Goal: Task Accomplishment & Management: Manage account settings

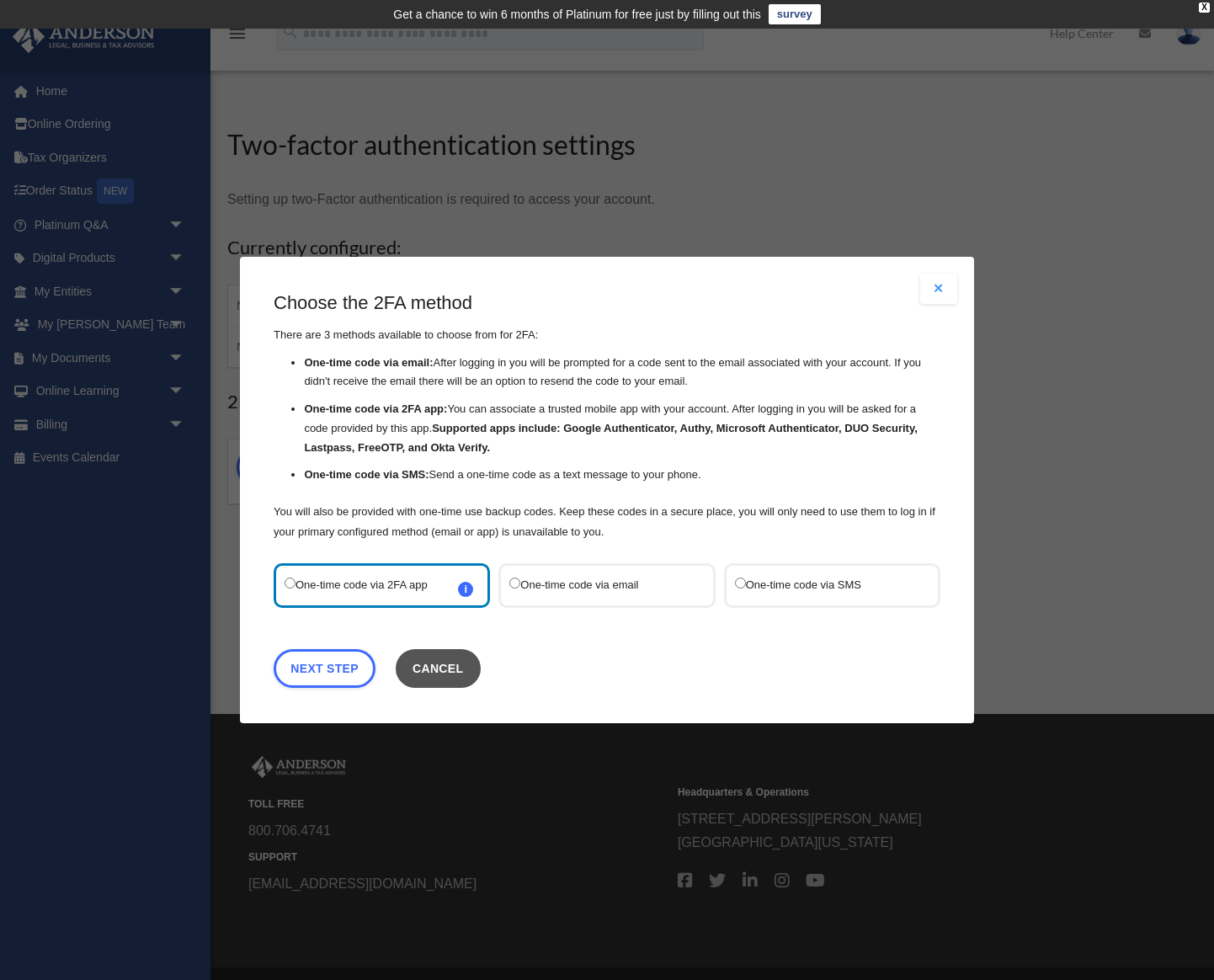
click at [446, 673] on button "Cancel" at bounding box center [437, 669] width 85 height 39
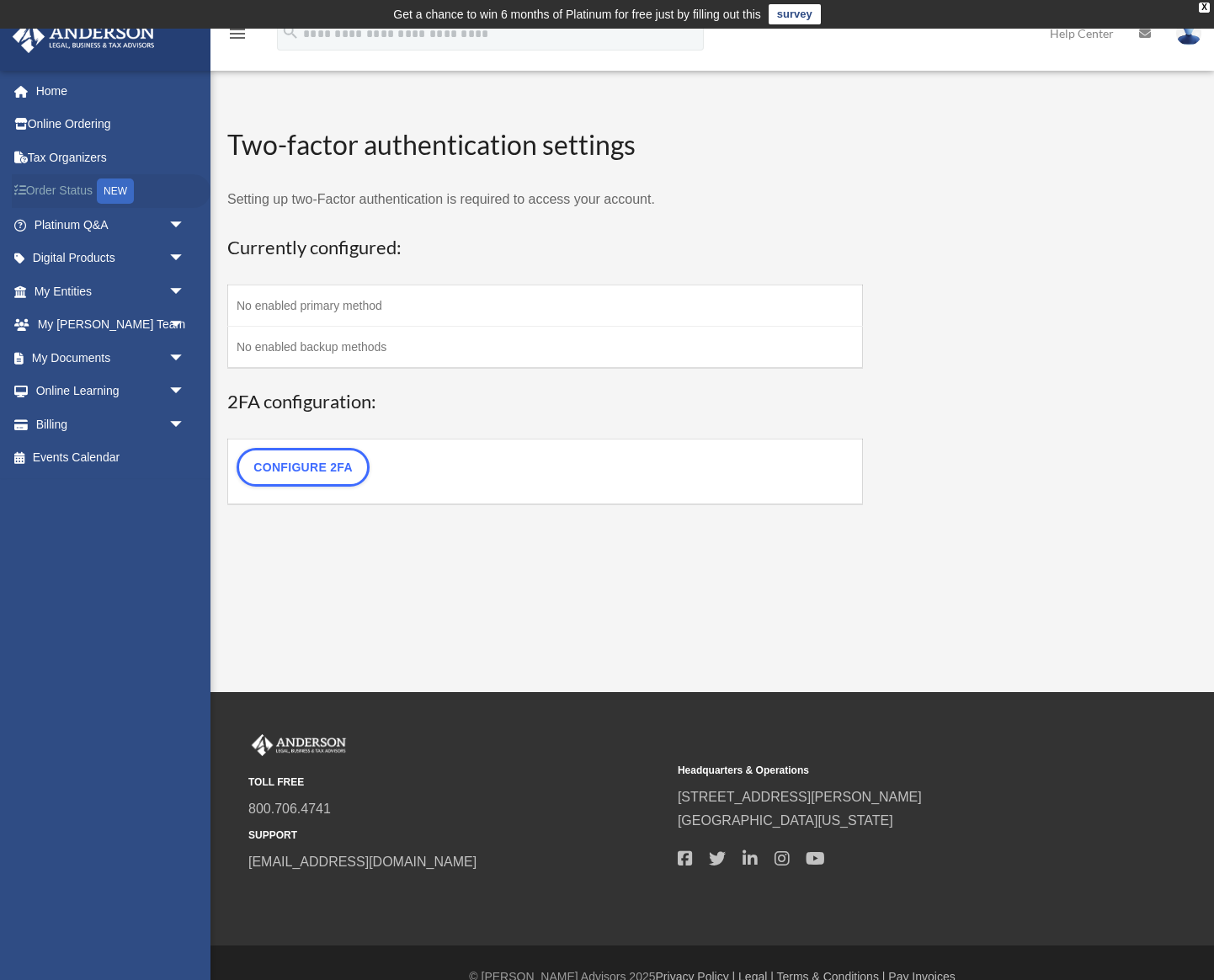
click at [59, 192] on link "Order Status NEW" at bounding box center [111, 191] width 199 height 35
click at [1205, 8] on div "X" at bounding box center [1204, 7] width 11 height 10
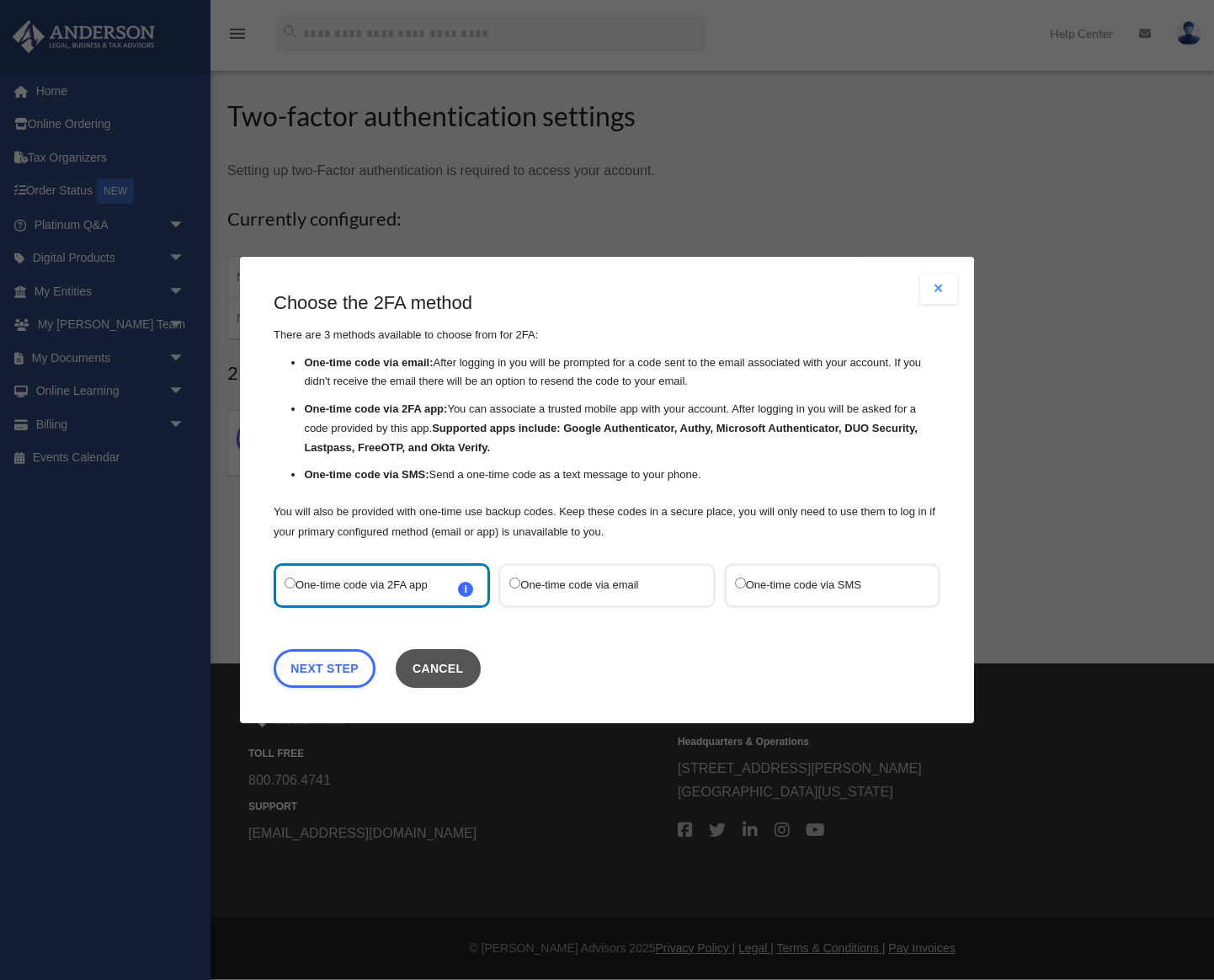
click at [454, 653] on button "Cancel" at bounding box center [437, 669] width 85 height 39
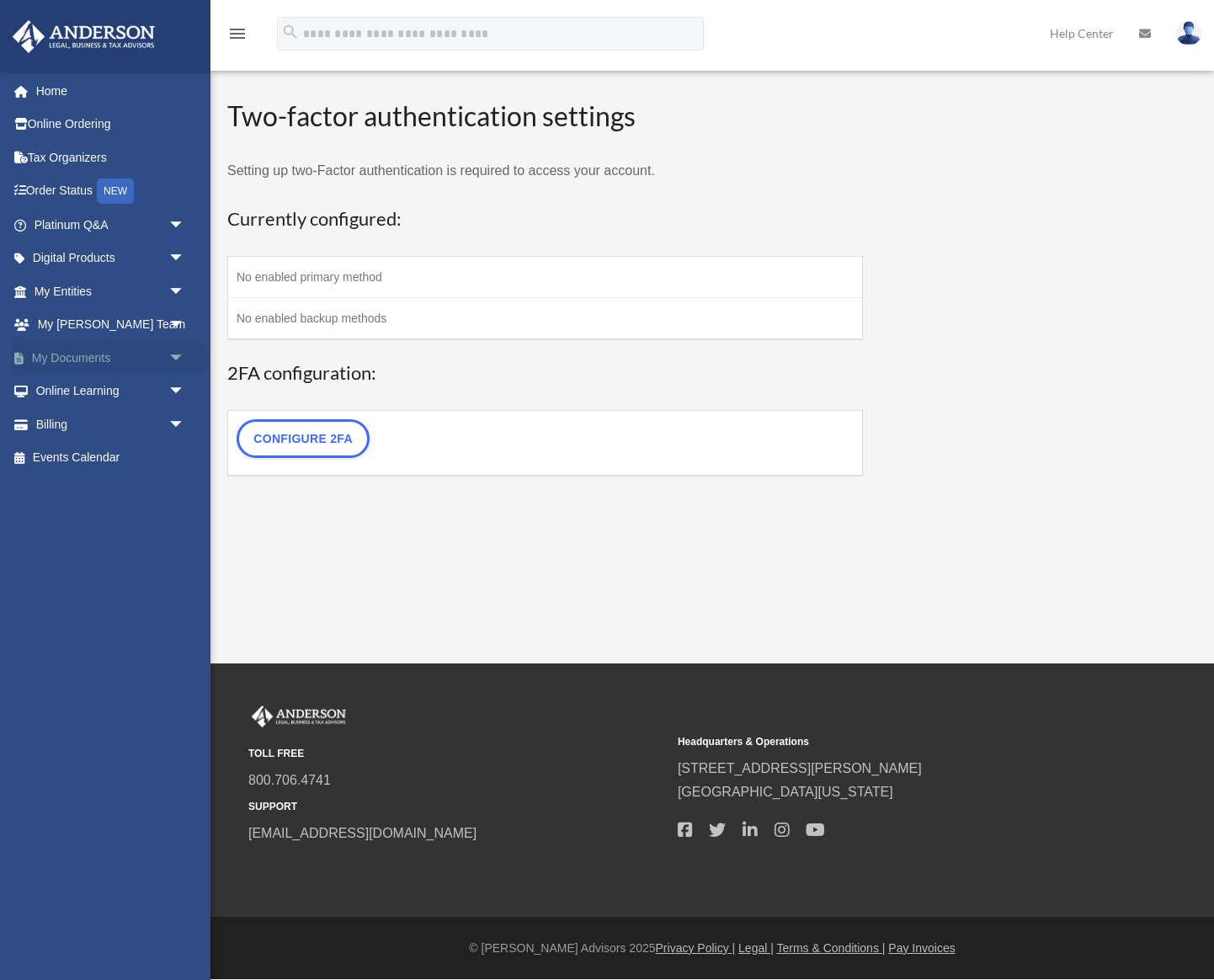
click at [94, 349] on link "My Documents arrow_drop_down" at bounding box center [111, 358] width 199 height 34
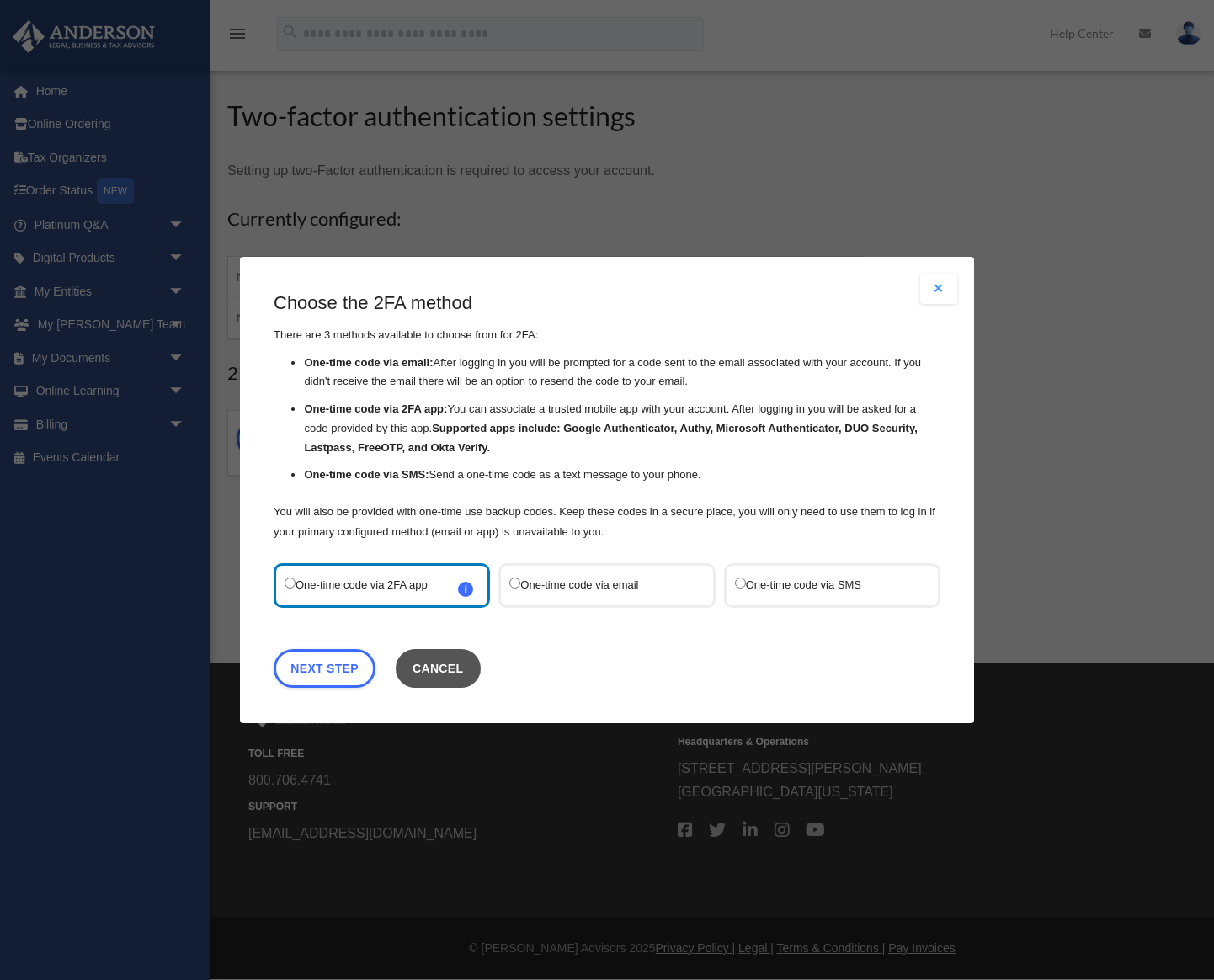
click at [420, 679] on button "Cancel" at bounding box center [437, 669] width 85 height 39
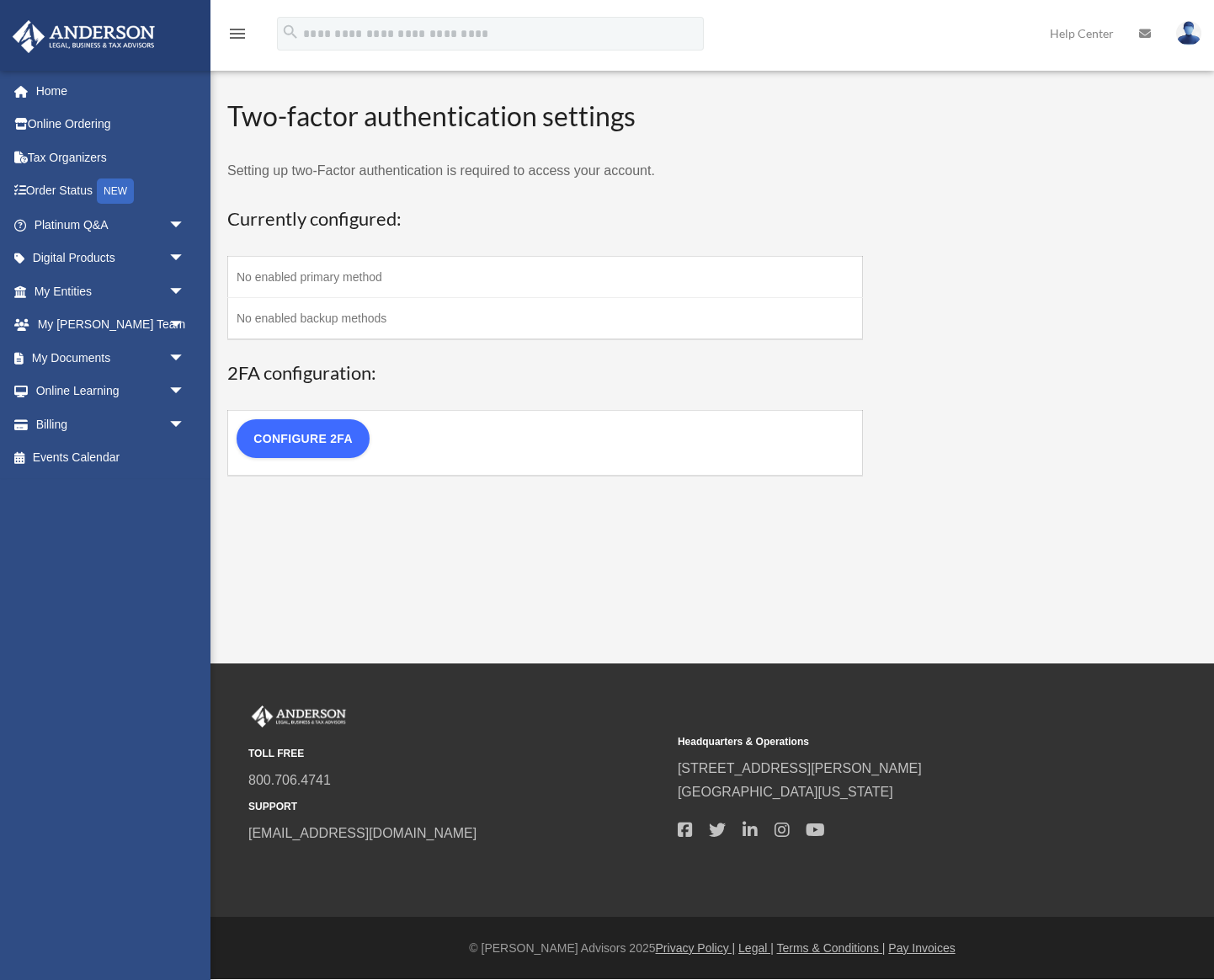
click at [321, 429] on link "Configure 2FA" at bounding box center [303, 439] width 133 height 39
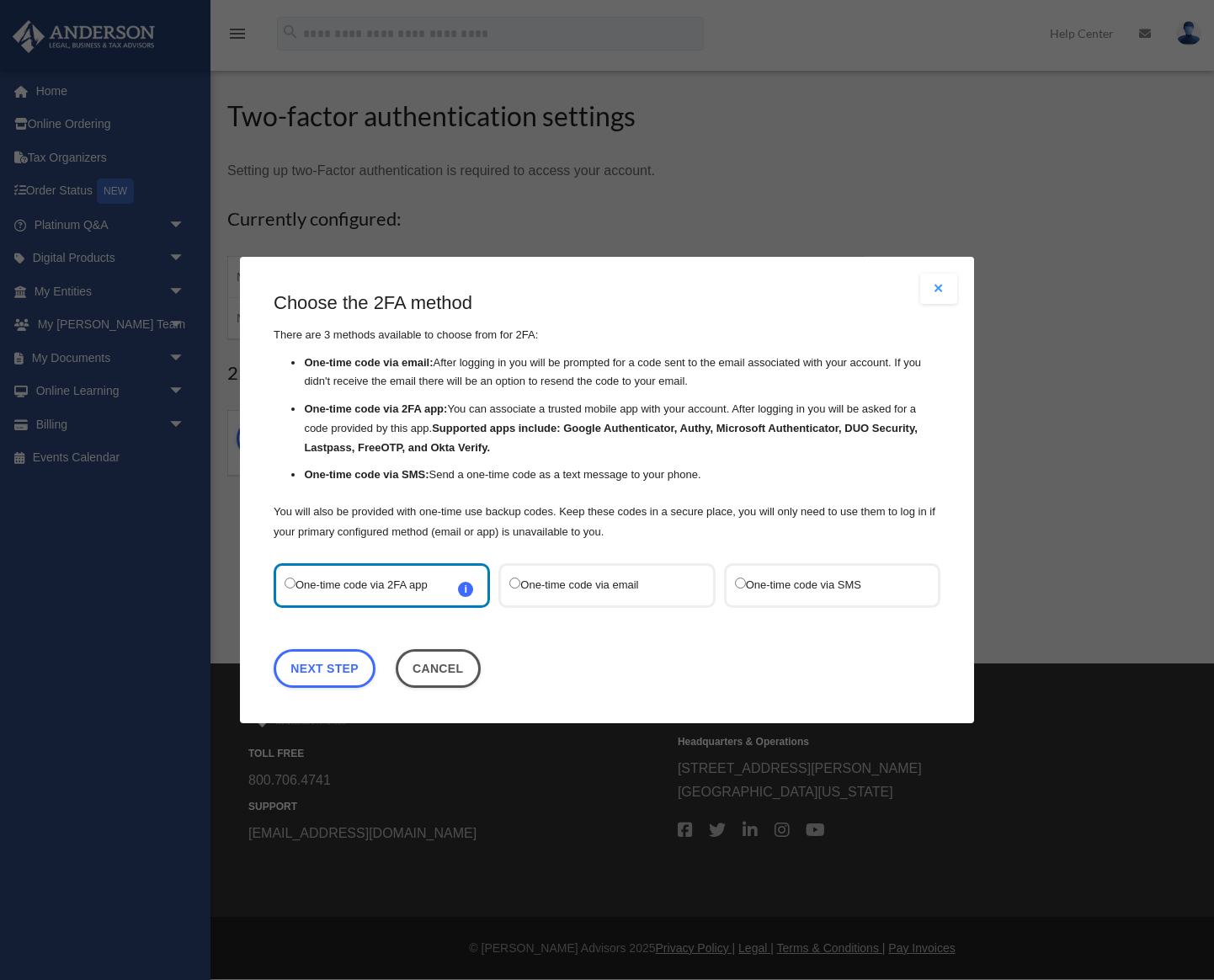
click at [569, 577] on label "One-time code via email" at bounding box center [598, 586] width 177 height 22
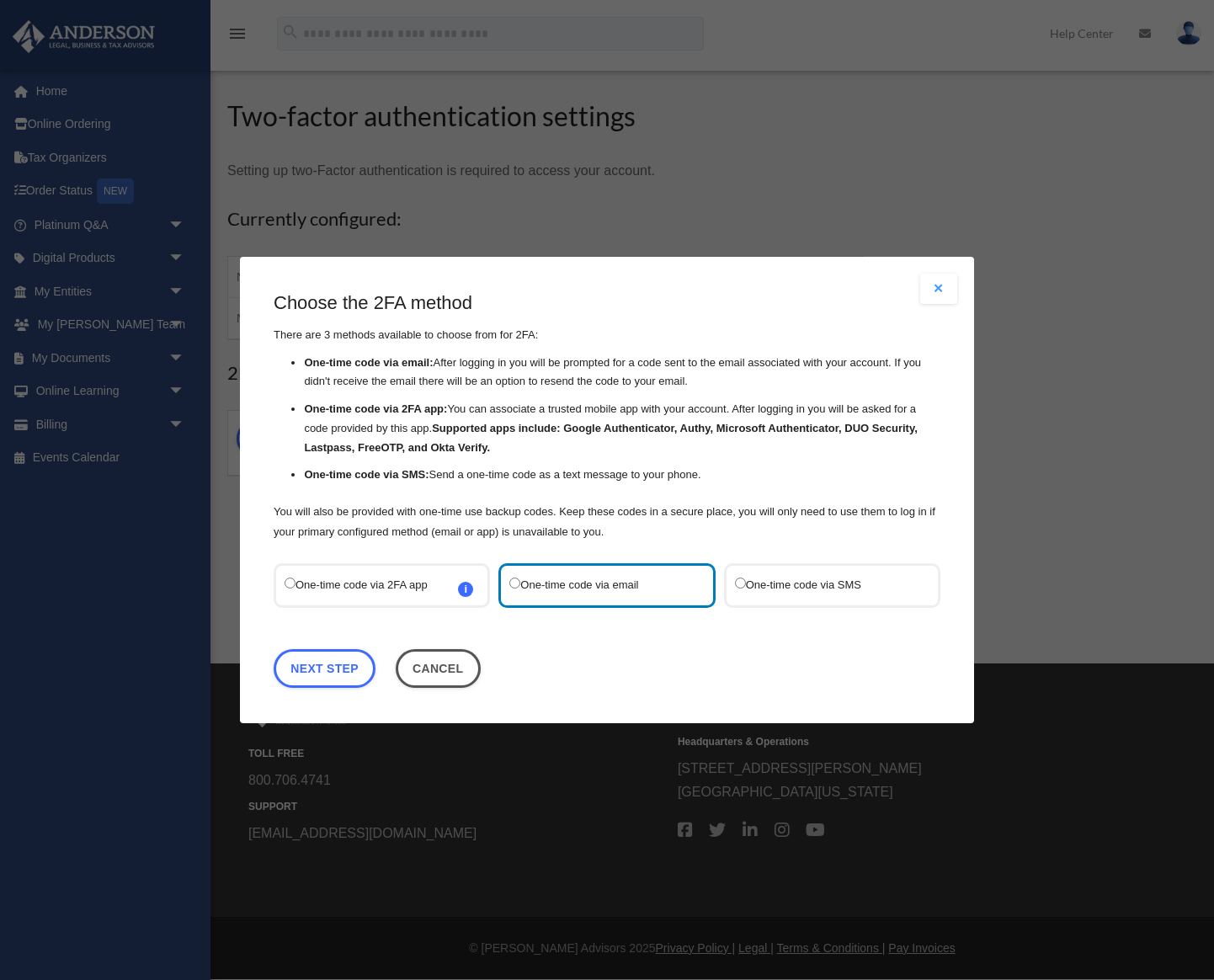
click at [764, 592] on label "One-time code via SMS" at bounding box center [823, 586] width 177 height 22
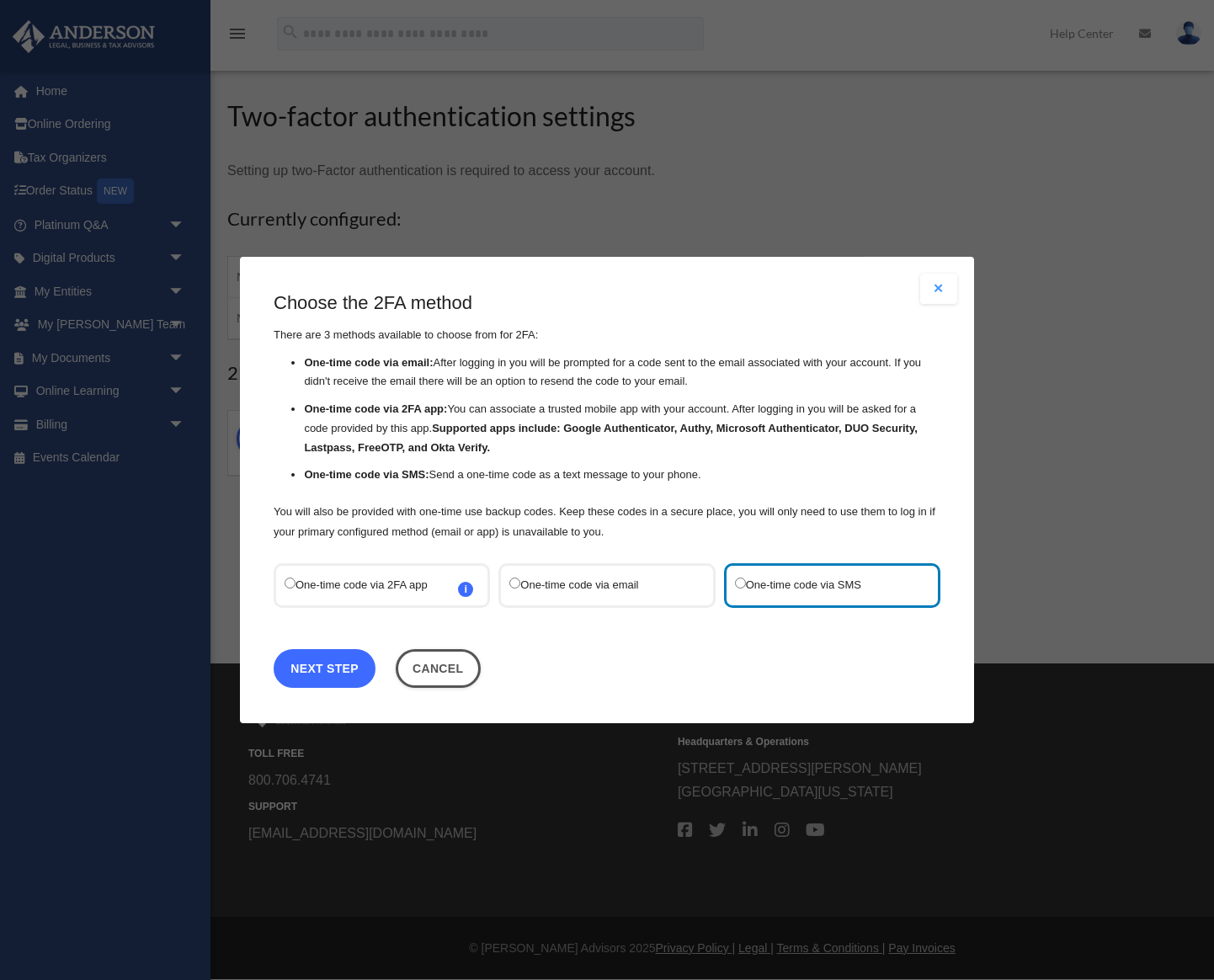
click at [331, 659] on link "Next Step" at bounding box center [324, 669] width 102 height 39
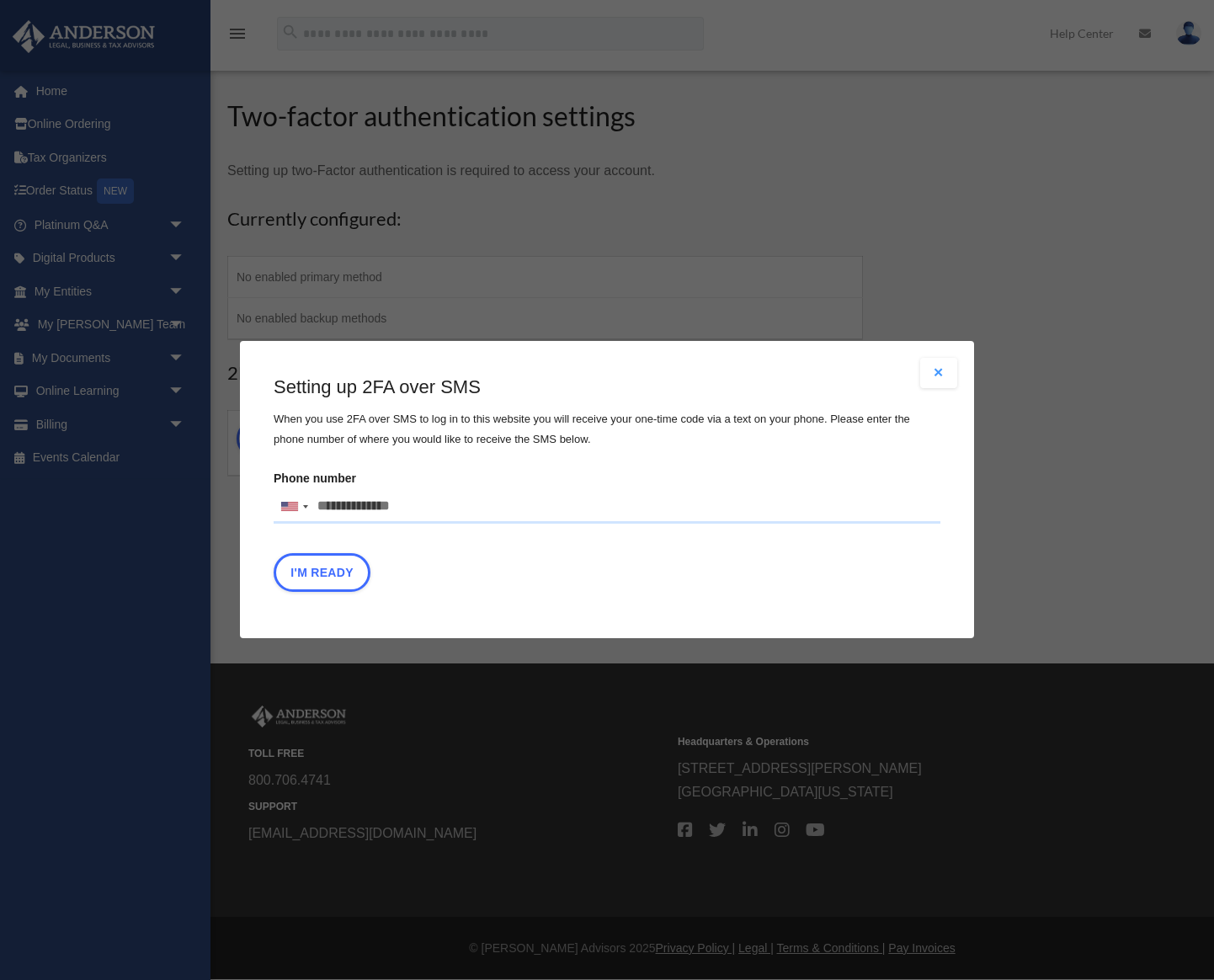
click at [361, 502] on input "Phone number United States +1 United Kingdom +44 Afghanistan (‫افغانستان‬‎) +93…" at bounding box center [606, 506] width 667 height 34
type input "**********"
click at [351, 570] on button "I'm Ready" at bounding box center [322, 573] width 97 height 39
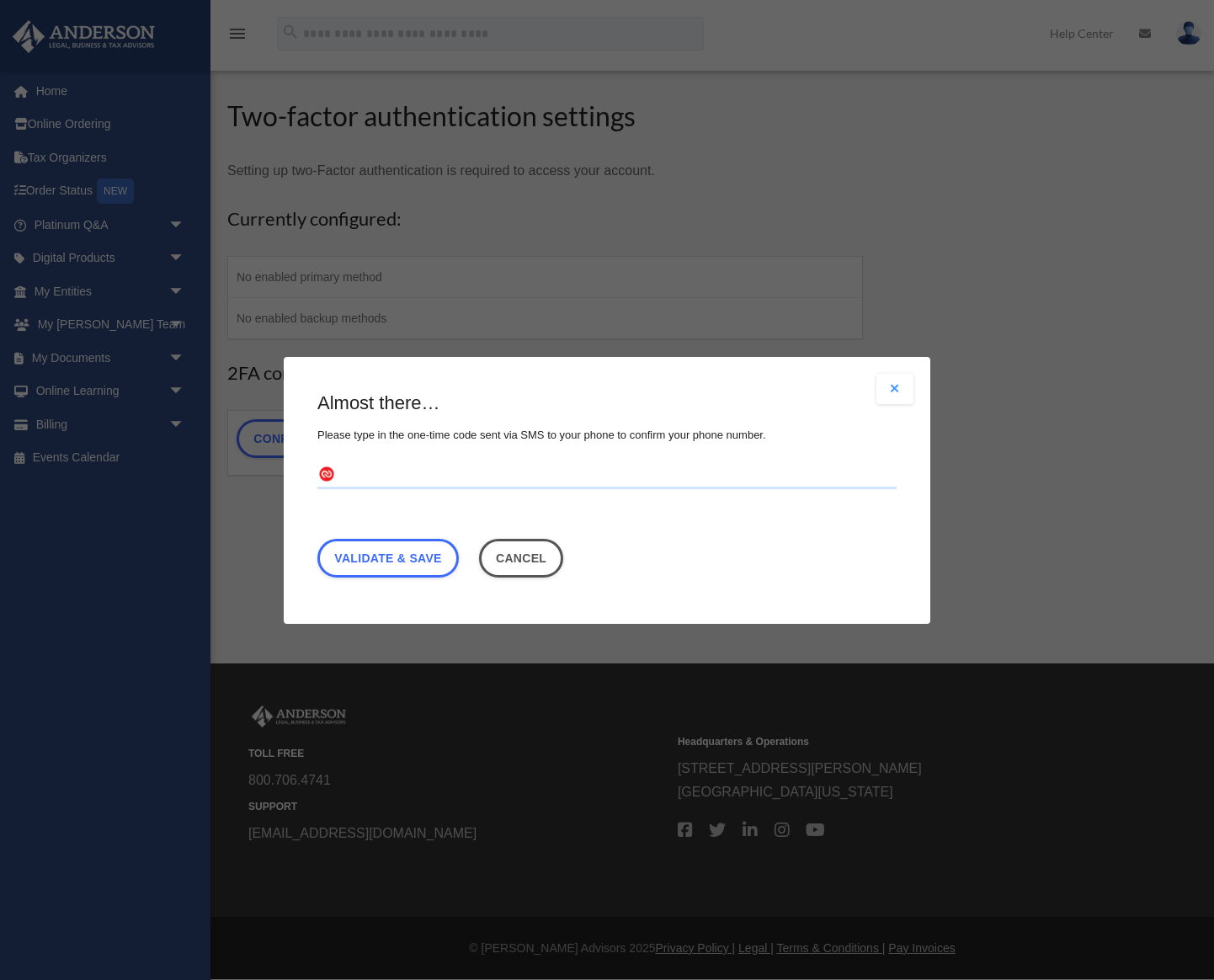
click at [560, 492] on fieldset at bounding box center [606, 483] width 579 height 44
click at [577, 483] on input "text" at bounding box center [606, 475] width 579 height 27
type input "******"
click at [403, 558] on link "Validate & Save" at bounding box center [388, 558] width 142 height 39
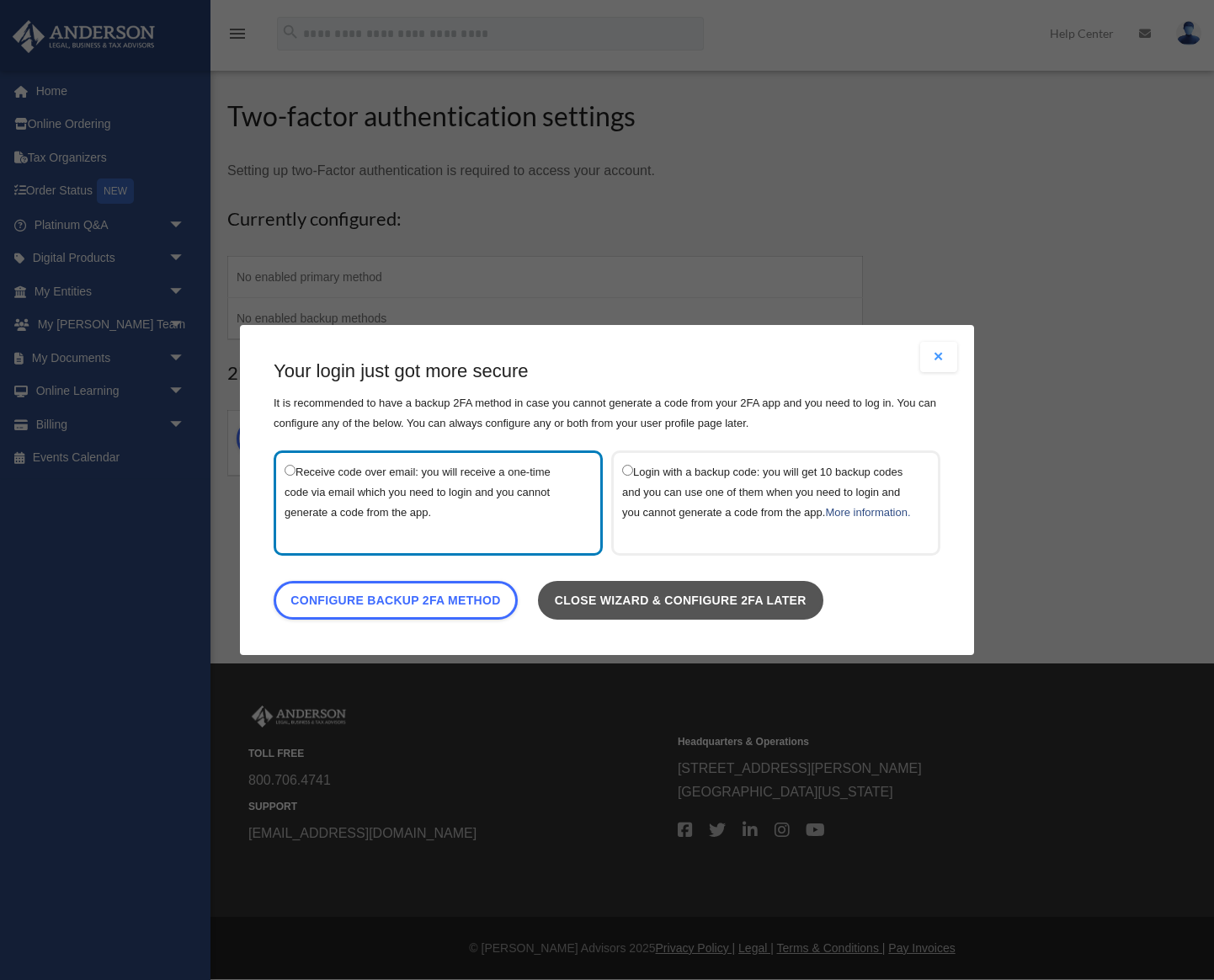
click at [625, 611] on link "Close wizard & configure 2FA later" at bounding box center [681, 600] width 285 height 39
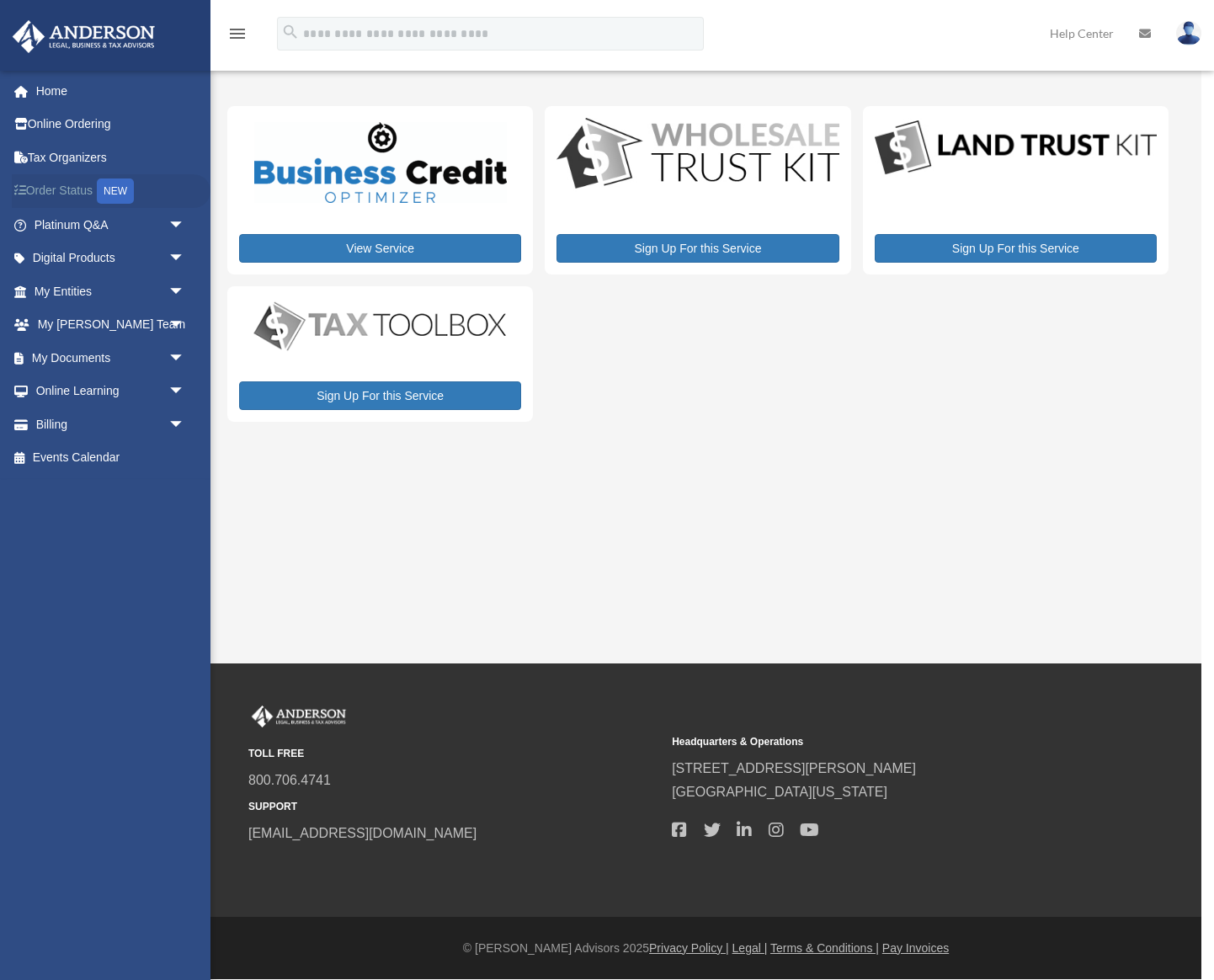
click at [103, 190] on div "NEW" at bounding box center [116, 190] width 37 height 25
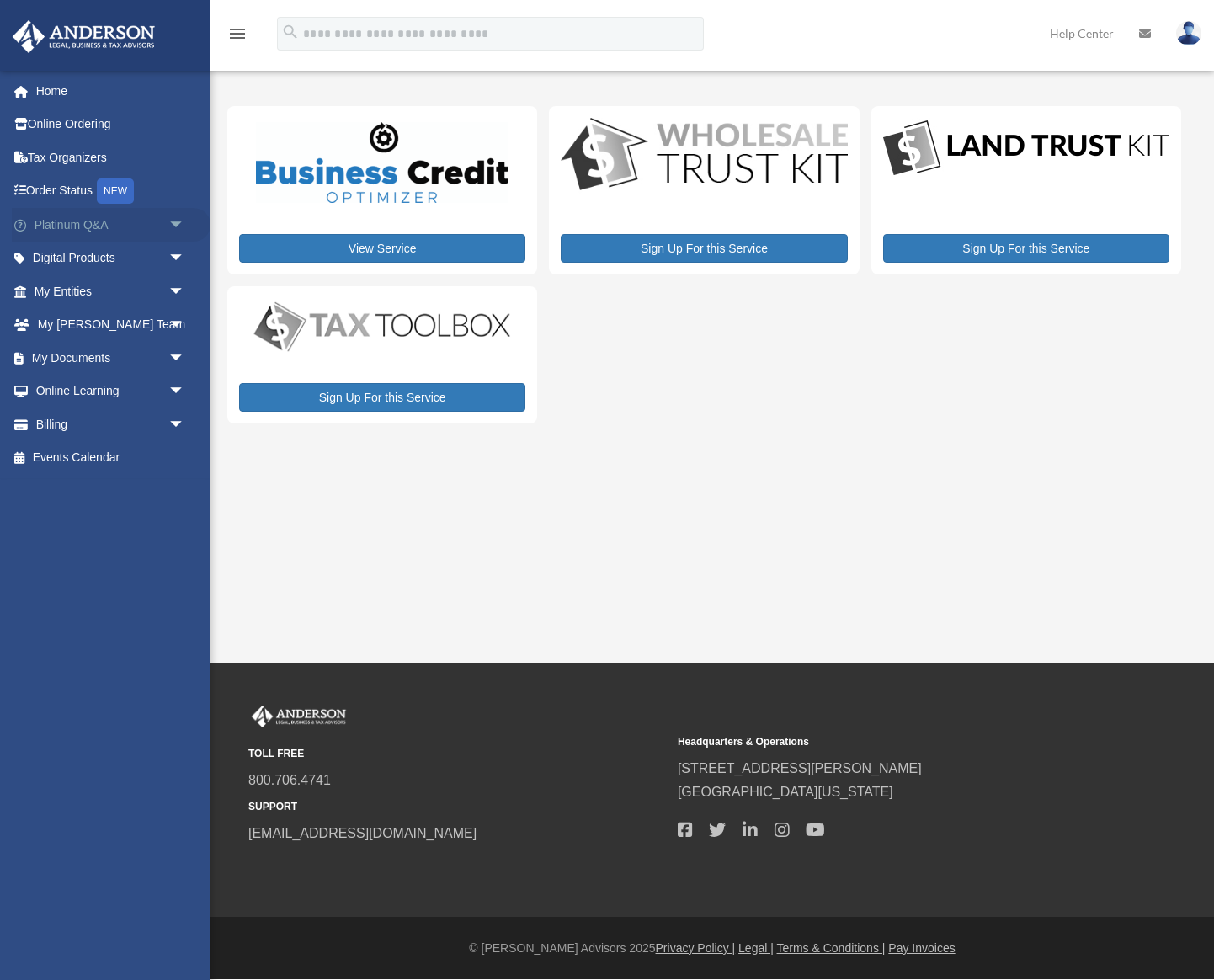
click at [178, 227] on span "arrow_drop_down" at bounding box center [186, 225] width 34 height 35
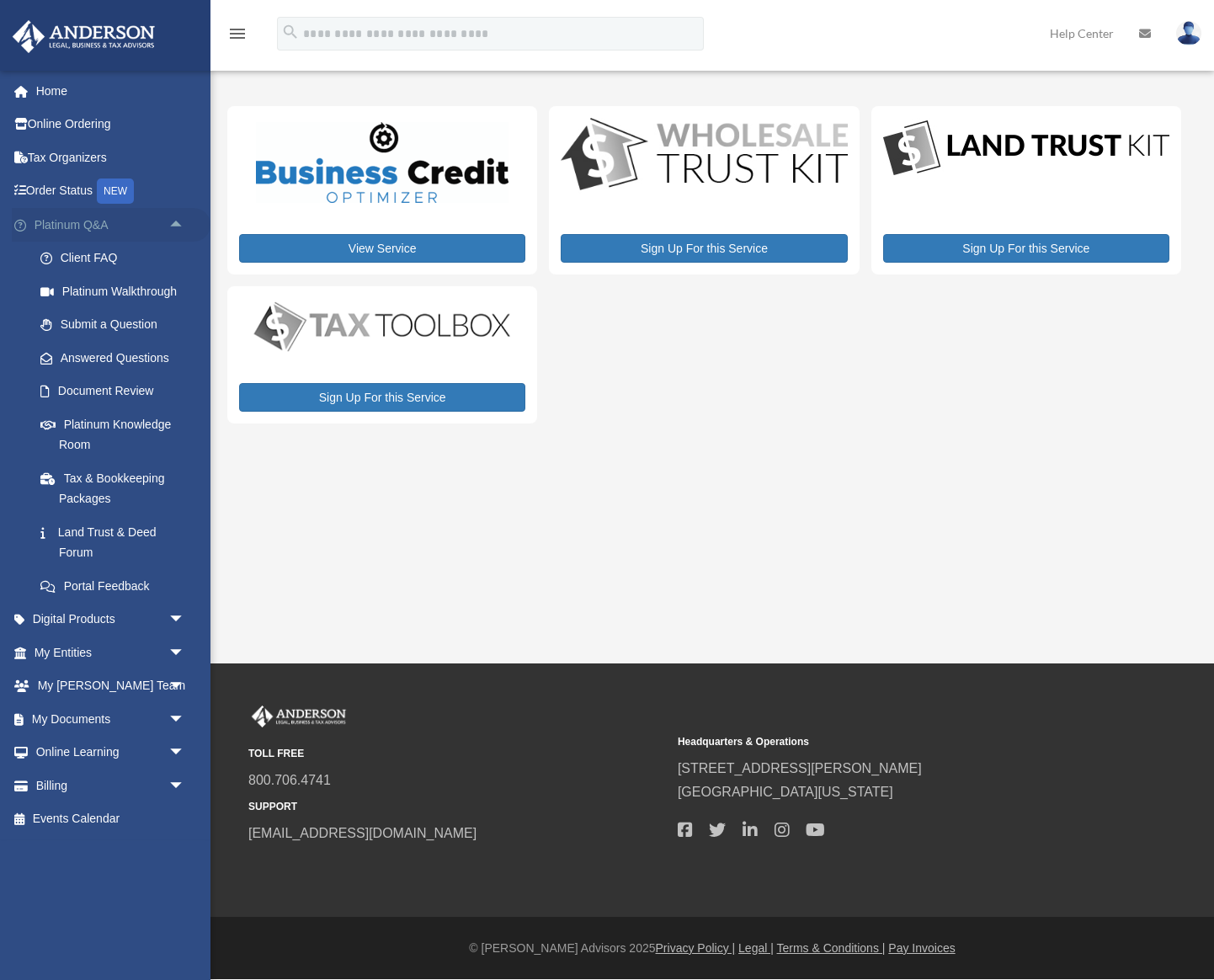
click at [178, 227] on span "arrow_drop_up" at bounding box center [186, 225] width 34 height 35
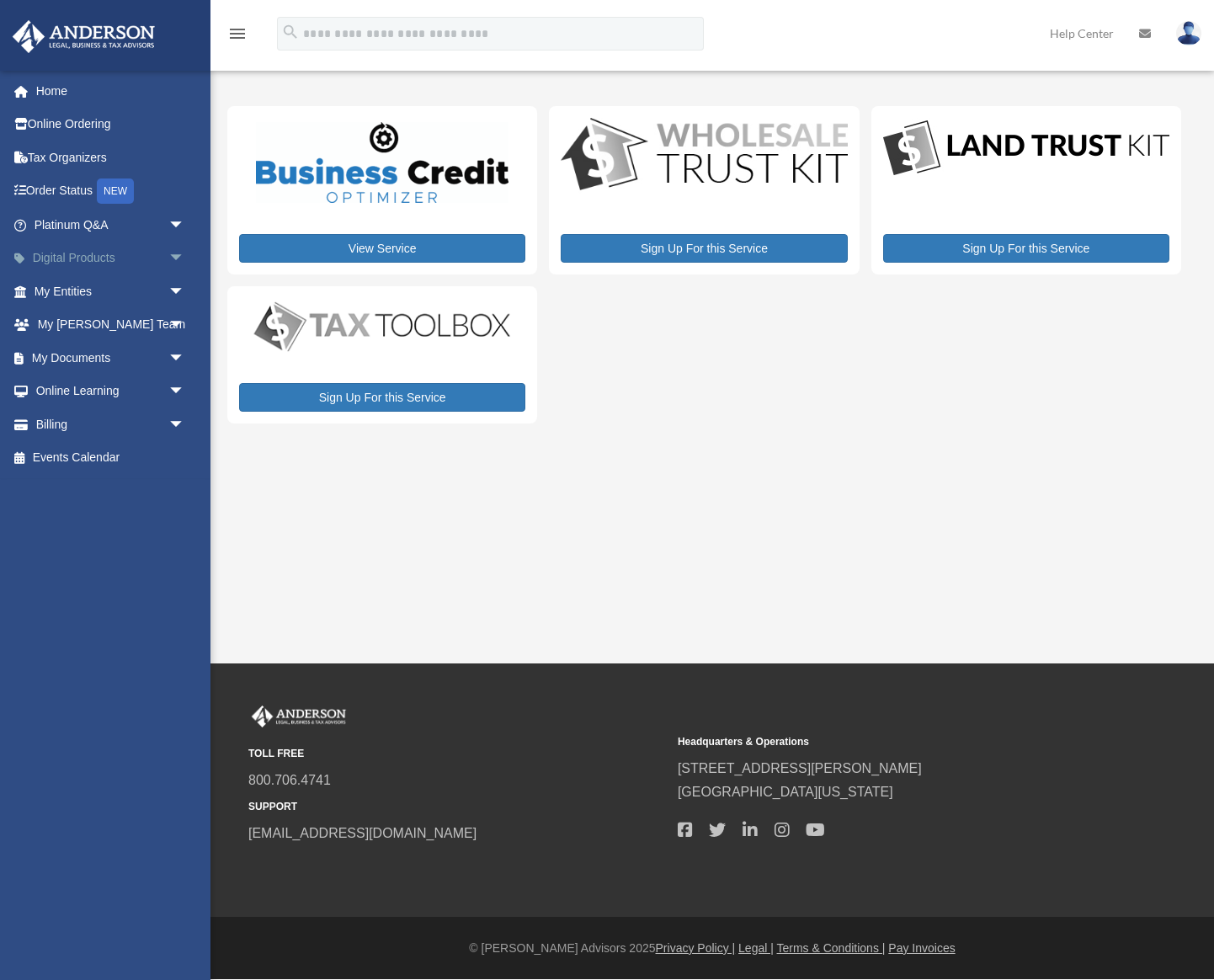
click at [185, 257] on span "arrow_drop_down" at bounding box center [186, 258] width 34 height 35
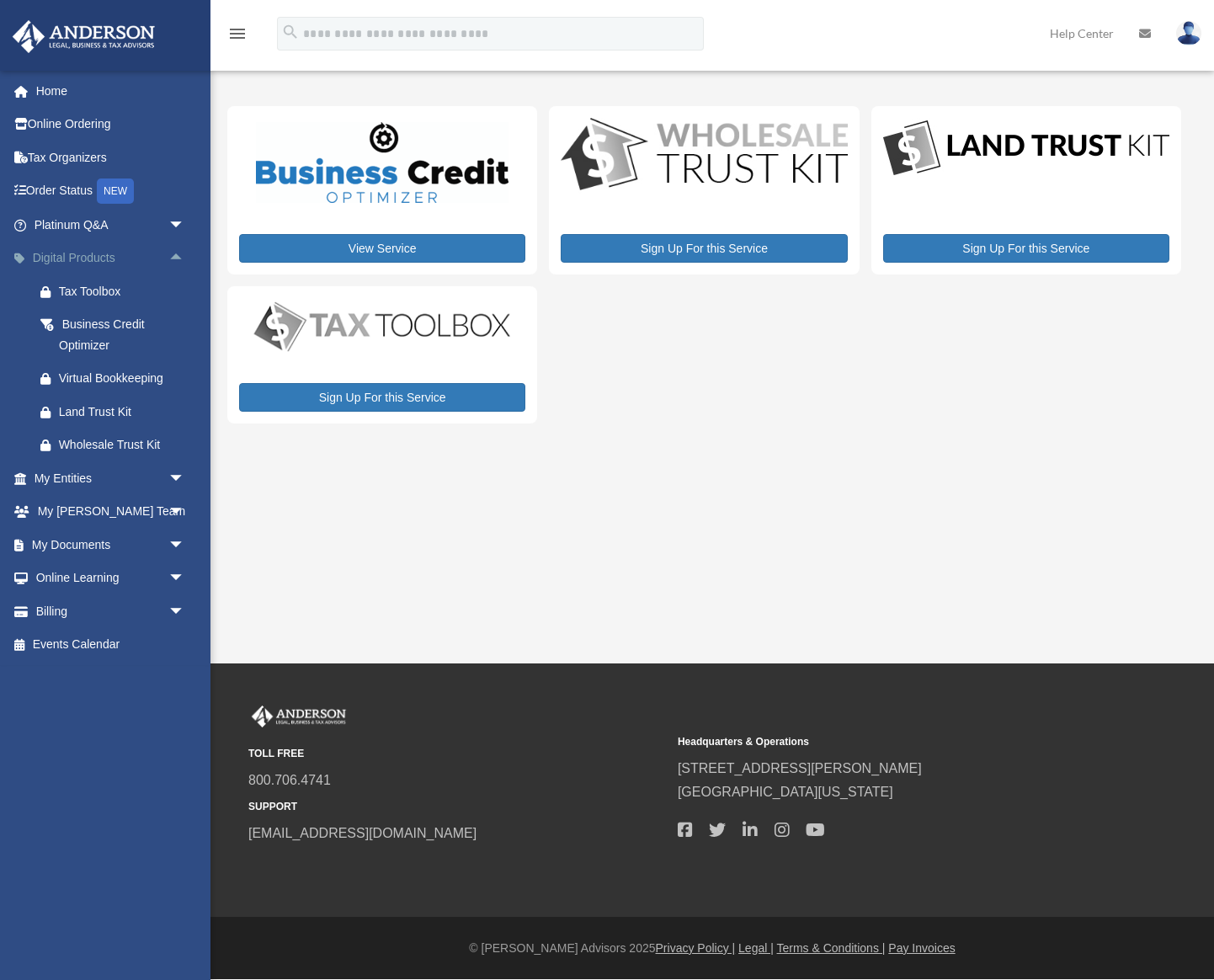
click at [185, 257] on span "arrow_drop_up" at bounding box center [186, 258] width 34 height 35
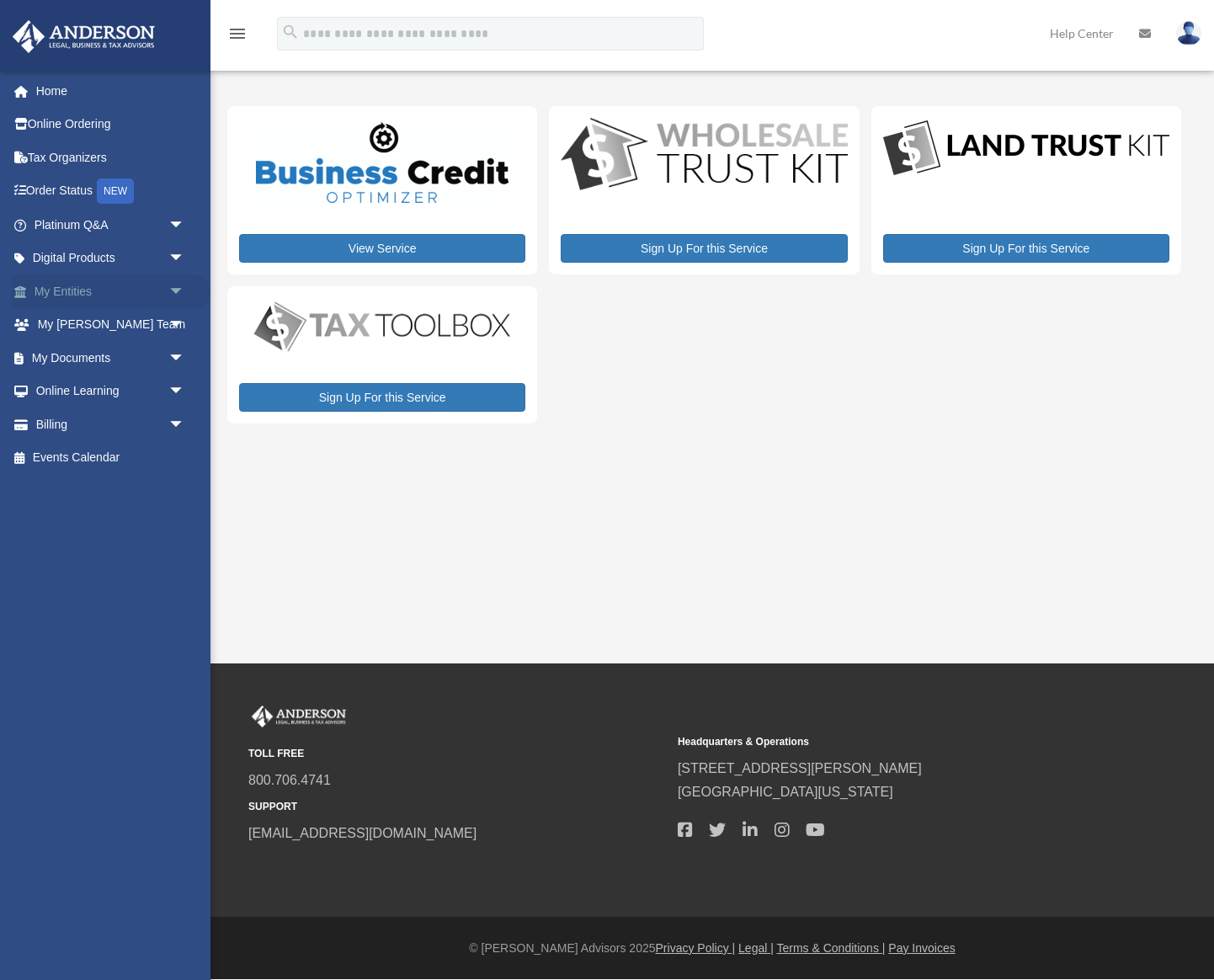
click at [186, 295] on span "arrow_drop_down" at bounding box center [186, 291] width 34 height 35
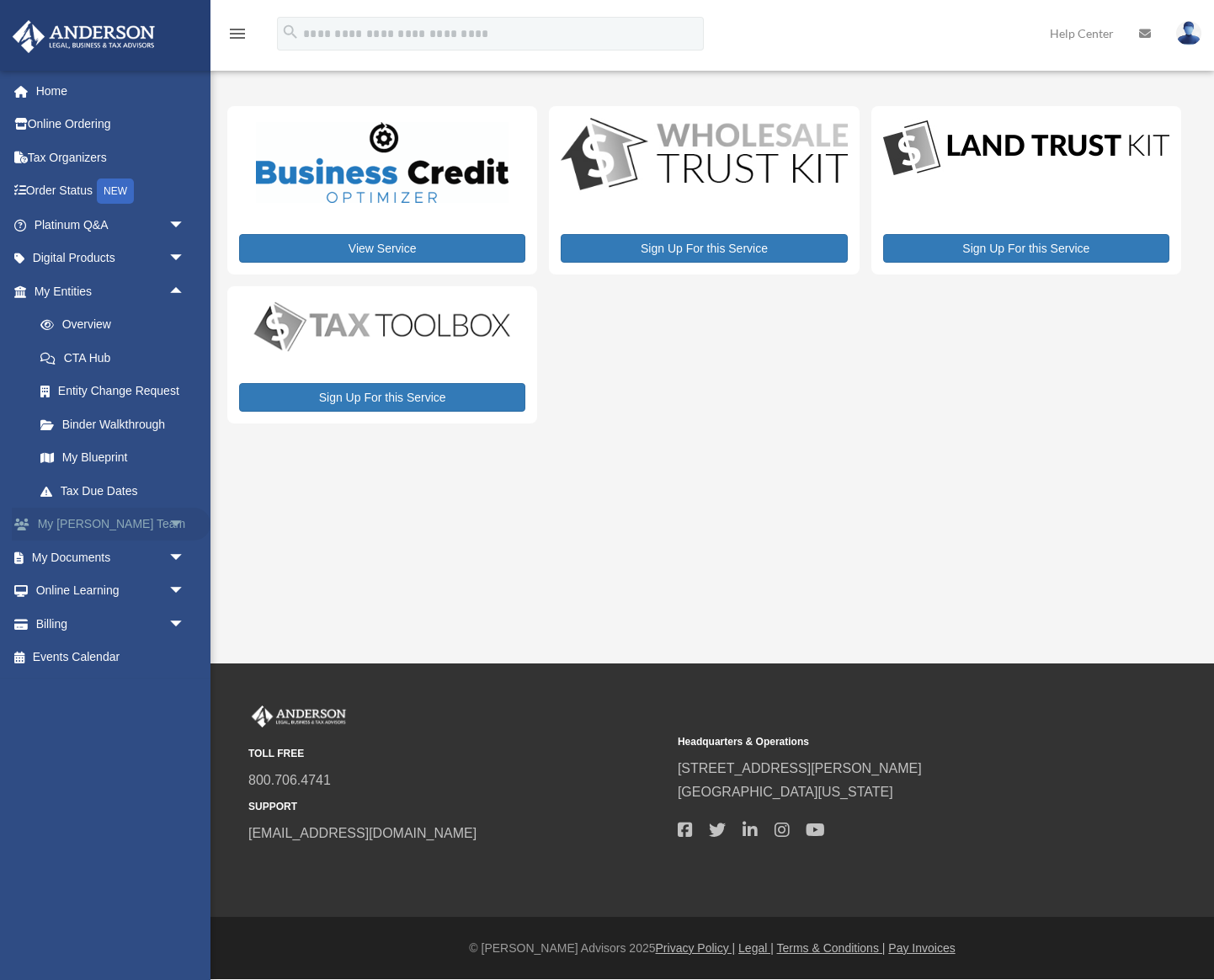
click at [177, 524] on span "arrow_drop_down" at bounding box center [186, 524] width 34 height 35
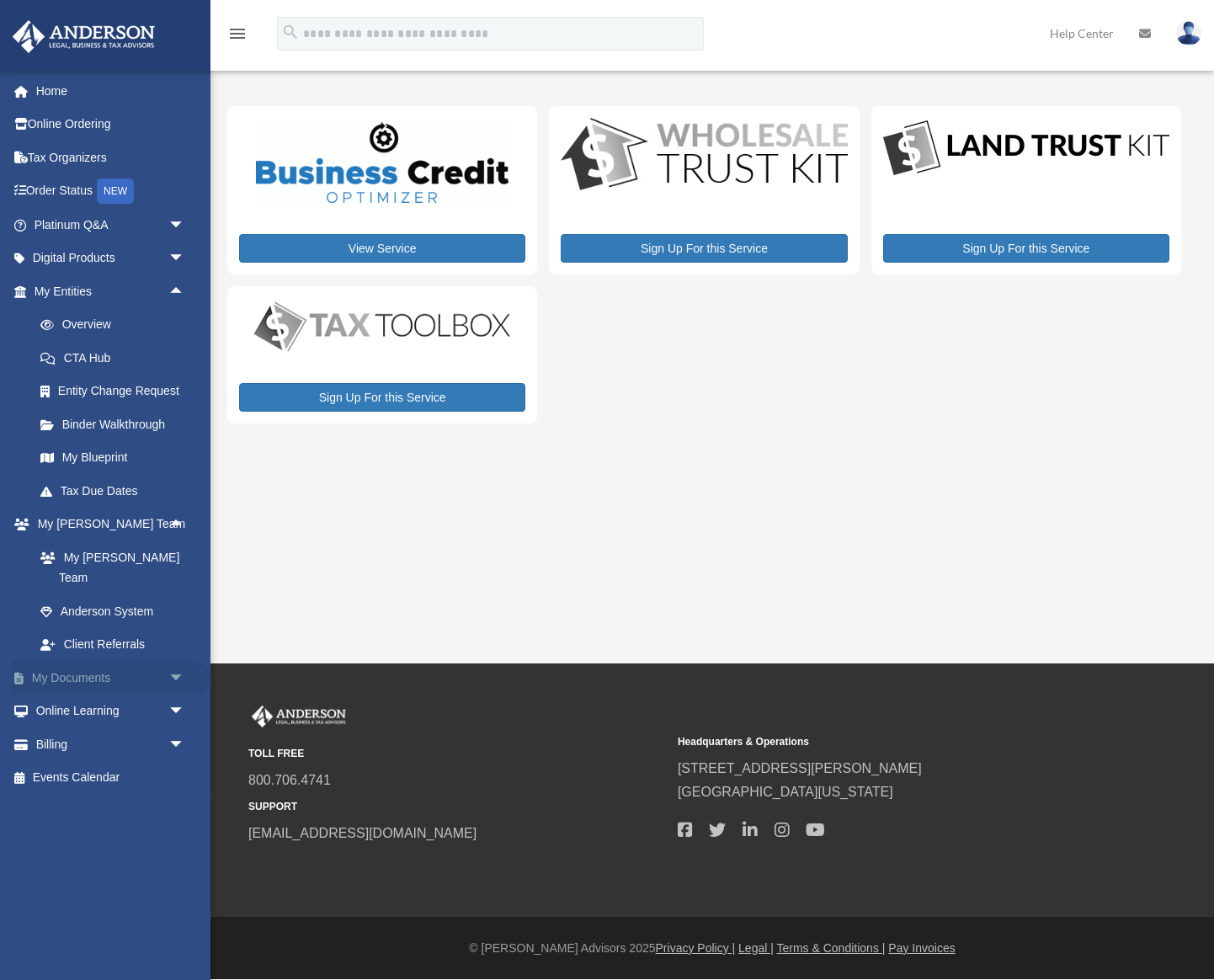
click at [180, 661] on span "arrow_drop_down" at bounding box center [186, 678] width 34 height 35
click at [134, 861] on link "Billing arrow_drop_down" at bounding box center [111, 877] width 199 height 34
click at [34, 872] on span at bounding box center [30, 877] width 13 height 12
click at [182, 861] on span "arrow_drop_down" at bounding box center [186, 877] width 34 height 35
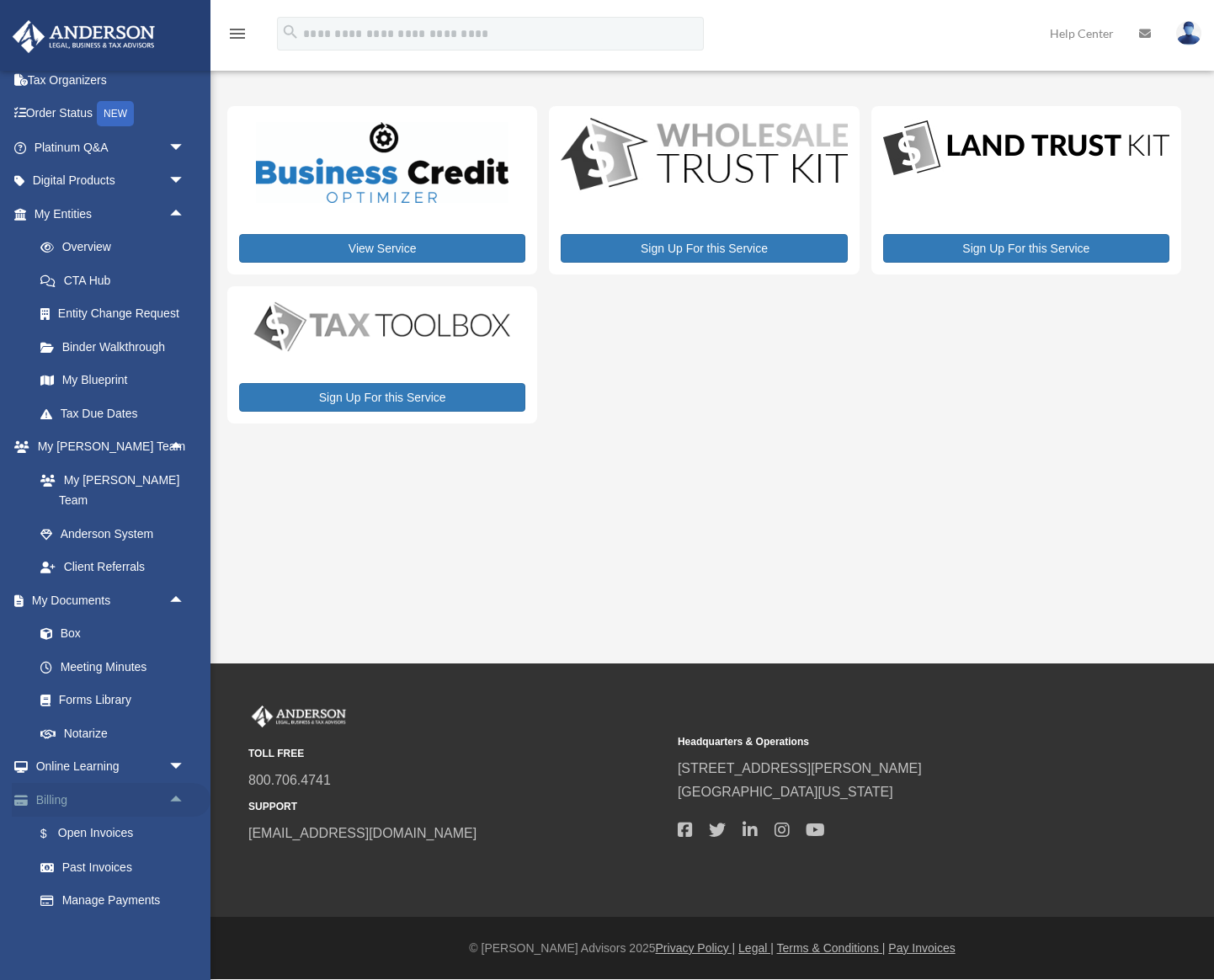
scroll to position [79, 0]
click at [114, 815] on link "$ Open Invoices" at bounding box center [117, 832] width 186 height 35
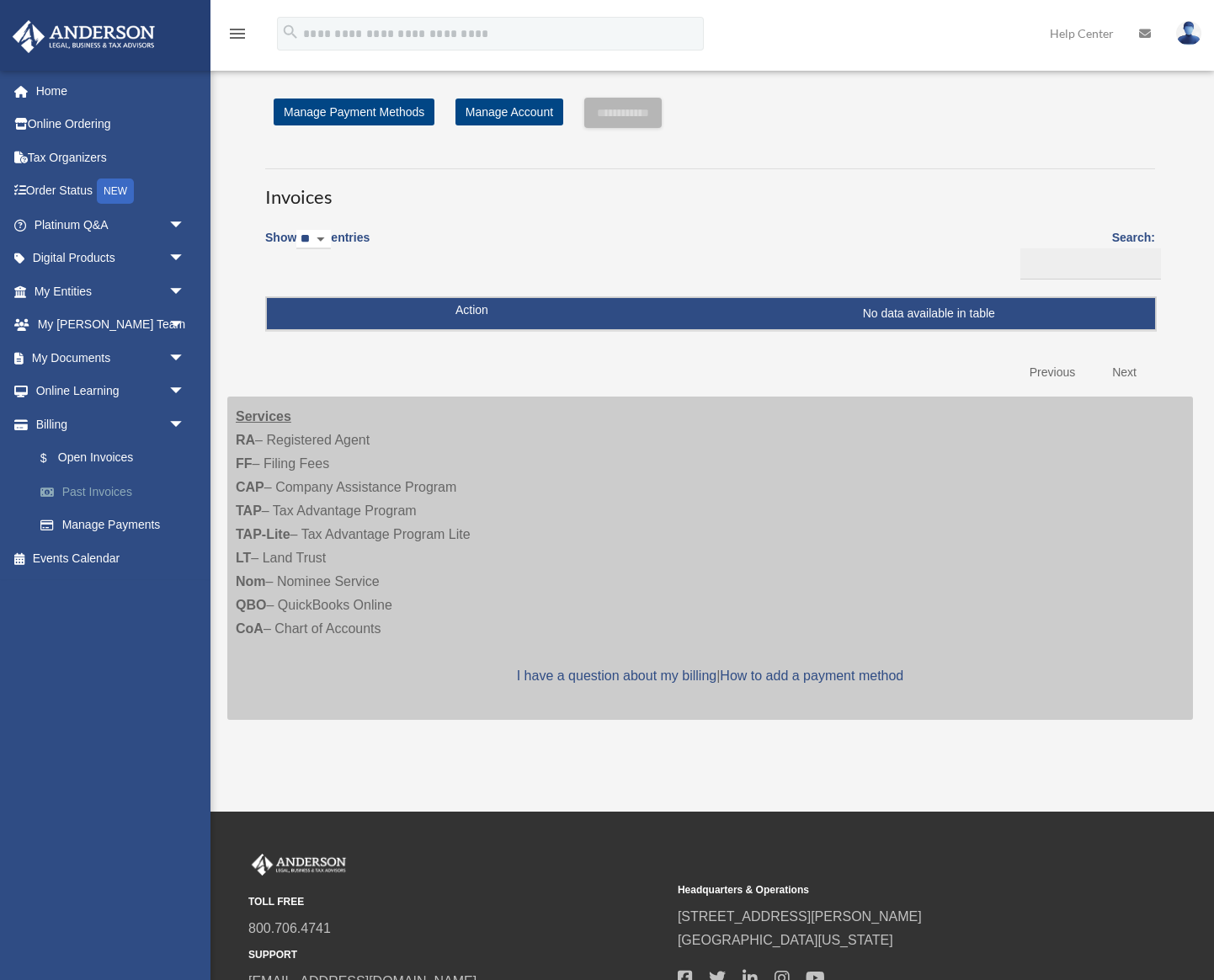
click at [148, 497] on link "Past Invoices" at bounding box center [117, 491] width 186 height 34
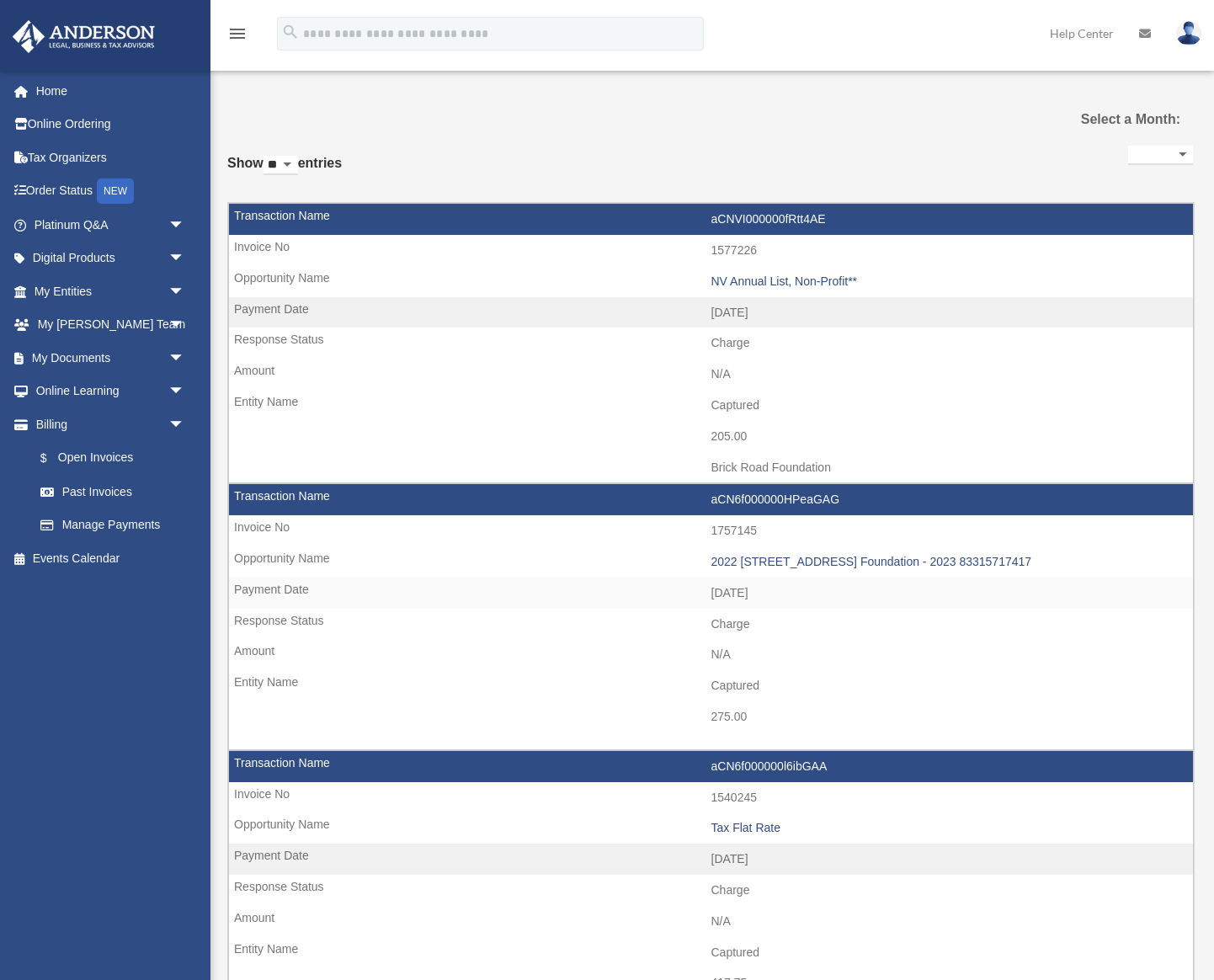
select select
